Goal: Information Seeking & Learning: Find specific fact

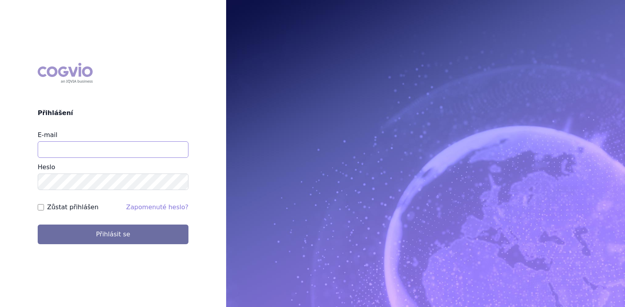
drag, startPoint x: 0, startPoint y: 0, endPoint x: 53, endPoint y: 153, distance: 162.1
click at [53, 153] on input "E-mail" at bounding box center [113, 149] width 151 height 17
type input "tomas.fronek@astellas.com"
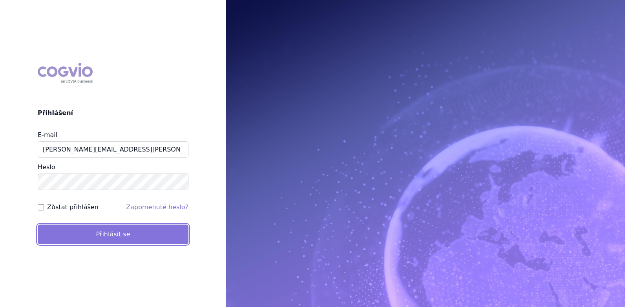
click at [114, 233] on button "Přihlásit se" at bounding box center [113, 235] width 151 height 20
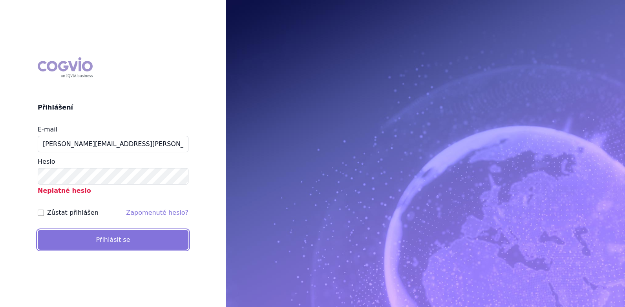
click at [97, 237] on button "Přihlásit se" at bounding box center [113, 240] width 151 height 20
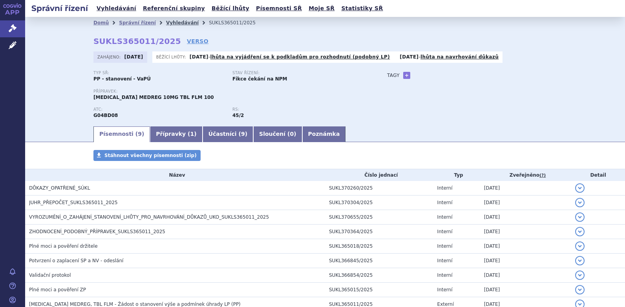
click at [166, 24] on link "Vyhledávání" at bounding box center [182, 23] width 33 height 6
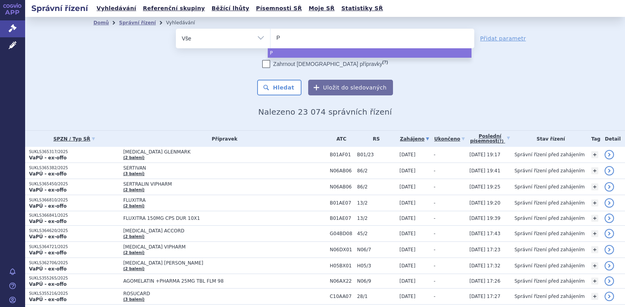
type input "Pa"
type input "Pad"
type input "Padc"
type input "Padcev"
select select "Padcev"
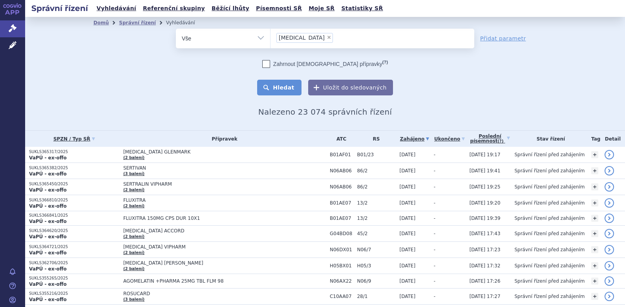
click at [277, 86] on button "Hledat" at bounding box center [279, 88] width 44 height 16
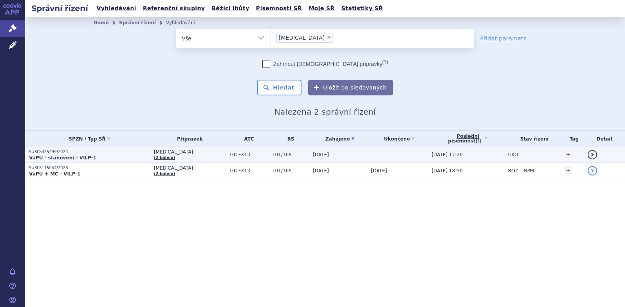
click at [57, 156] on strong "VaPÚ - stanovení - VILP-1" at bounding box center [63, 158] width 68 height 6
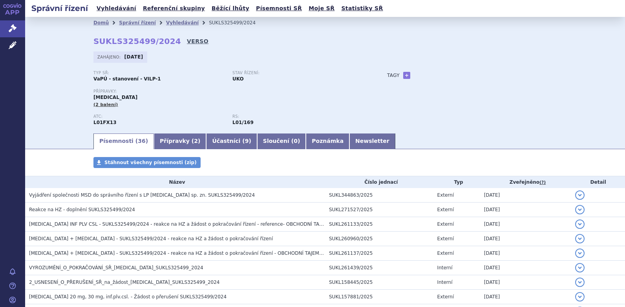
click at [187, 41] on link "VERSO" at bounding box center [198, 41] width 22 height 8
drag, startPoint x: 91, startPoint y: 40, endPoint x: 163, endPoint y: 40, distance: 72.3
click at [163, 40] on strong "SUKLS325499/2024" at bounding box center [138, 41] width 88 height 9
copy strong "SUKLS325499/2024"
click at [187, 42] on link "VERSO" at bounding box center [198, 41] width 22 height 8
